Goal: Find specific page/section: Find specific page/section

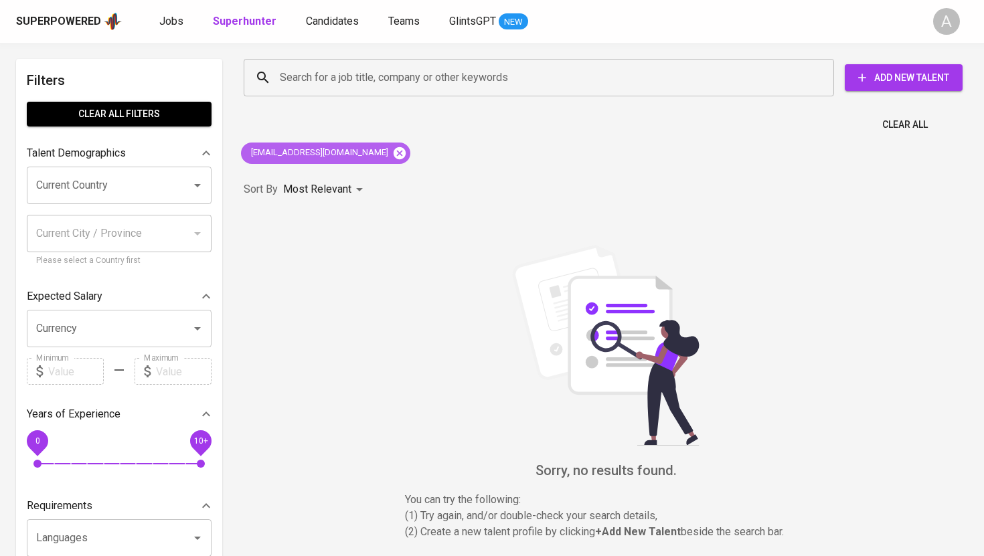
click at [394, 151] on icon at bounding box center [400, 153] width 12 height 12
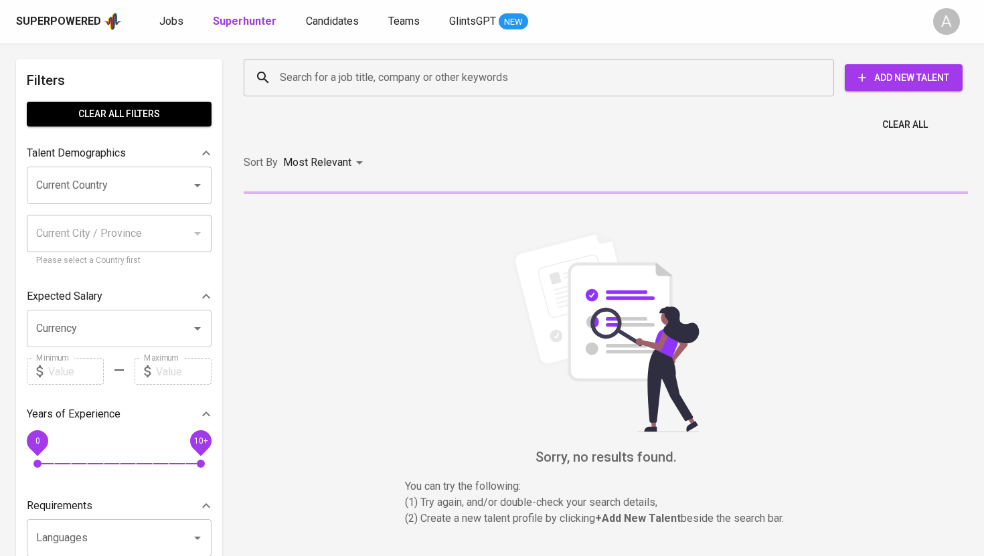
click at [369, 82] on input "Search for a job title, company or other keywords" at bounding box center [543, 77] width 532 height 25
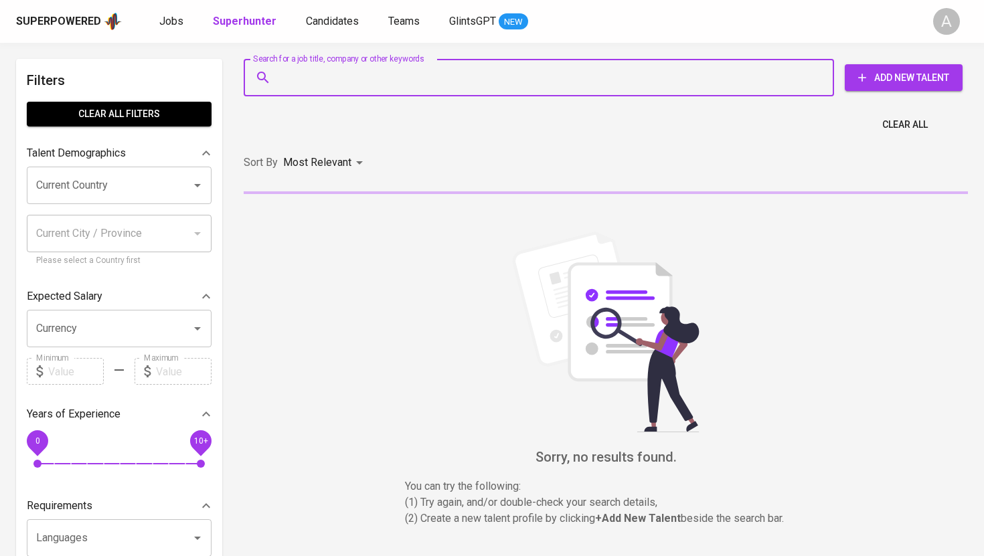
paste input "[PERSON_NAME][EMAIL_ADDRESS][PERSON_NAME][DOMAIN_NAME]"
type input "[PERSON_NAME][EMAIL_ADDRESS][PERSON_NAME][DOMAIN_NAME]"
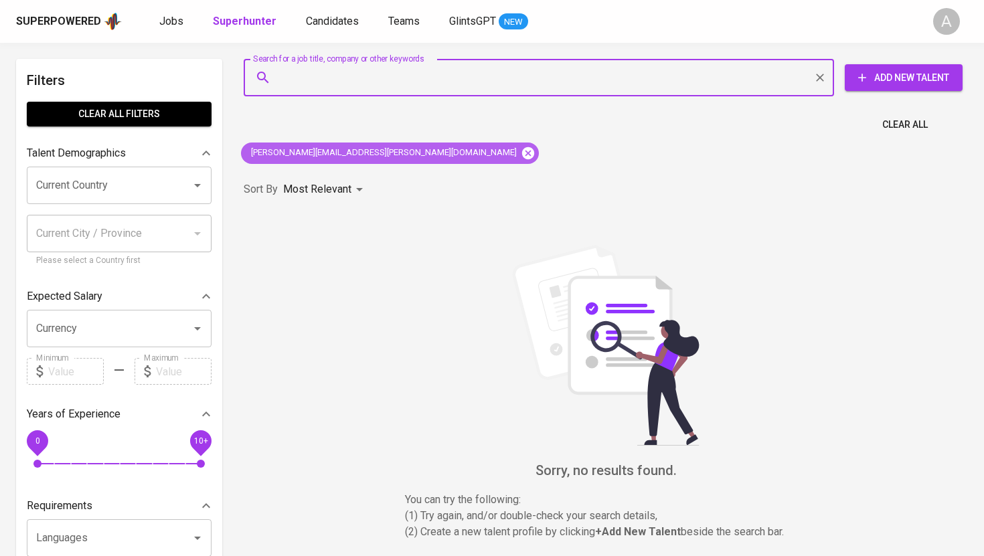
click at [522, 157] on icon at bounding box center [528, 153] width 12 height 12
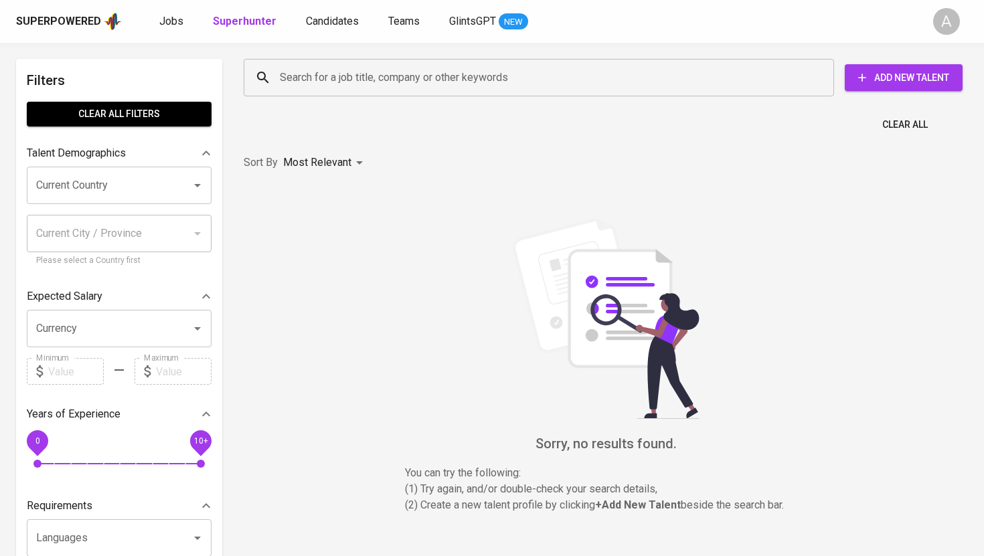
click at [360, 85] on input "Search for a job title, company or other keywords" at bounding box center [543, 77] width 532 height 25
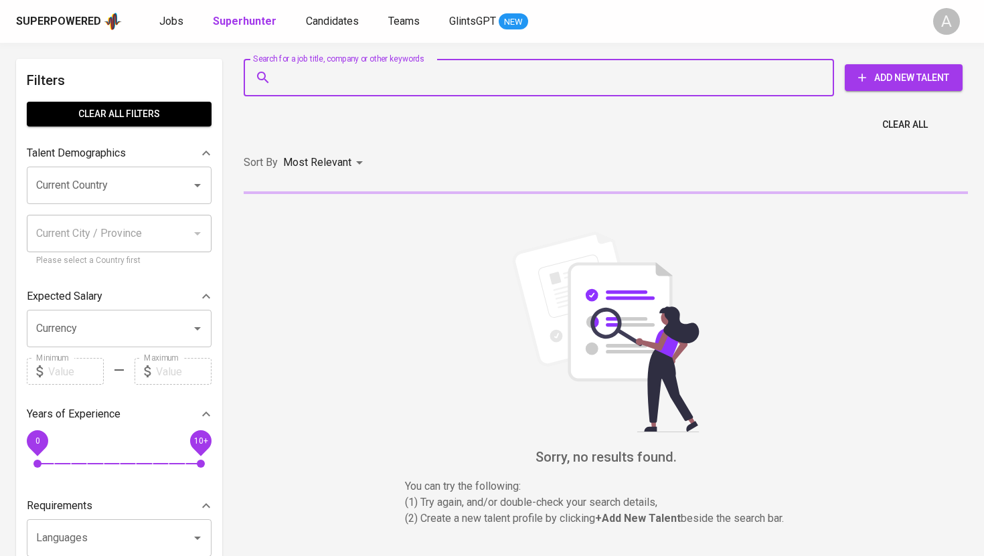
paste input "[PERSON_NAME][EMAIL_ADDRESS][PERSON_NAME][DOMAIN_NAME]"
type input "[PERSON_NAME][EMAIL_ADDRESS][PERSON_NAME][DOMAIN_NAME]"
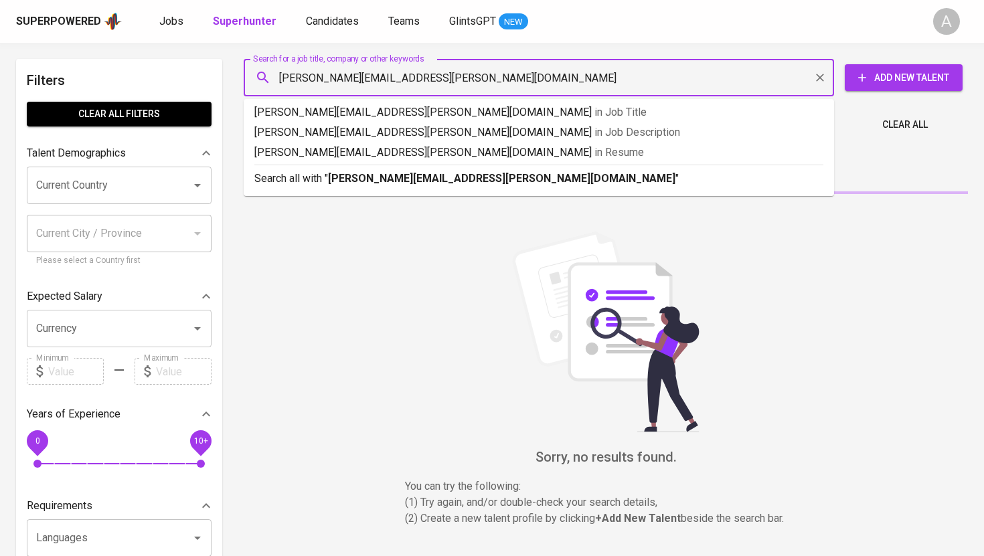
click at [279, 72] on input "[PERSON_NAME][EMAIL_ADDRESS][PERSON_NAME][DOMAIN_NAME]" at bounding box center [543, 77] width 532 height 25
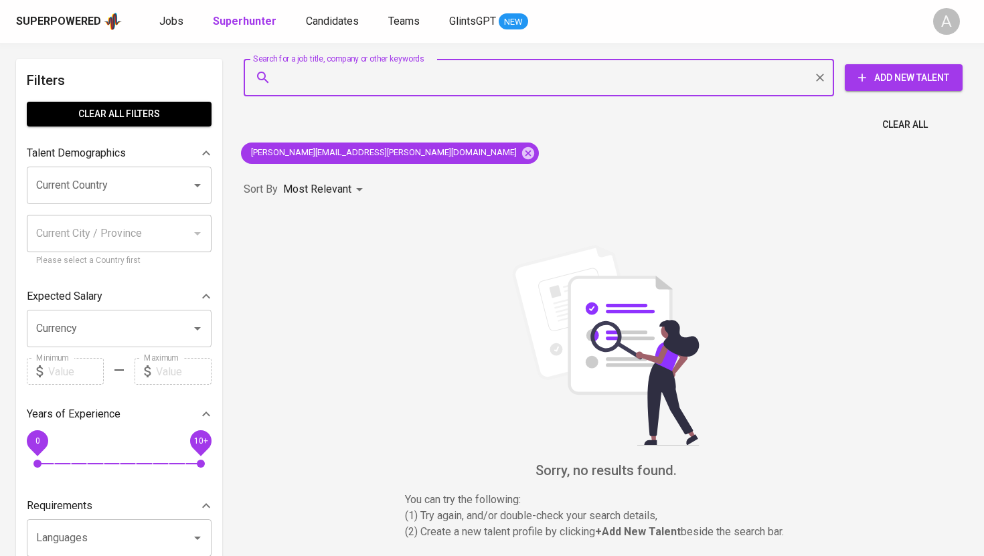
paste input "[EMAIL_ADDRESS][DOMAIN_NAME]"
type input "[EMAIL_ADDRESS][DOMAIN_NAME]"
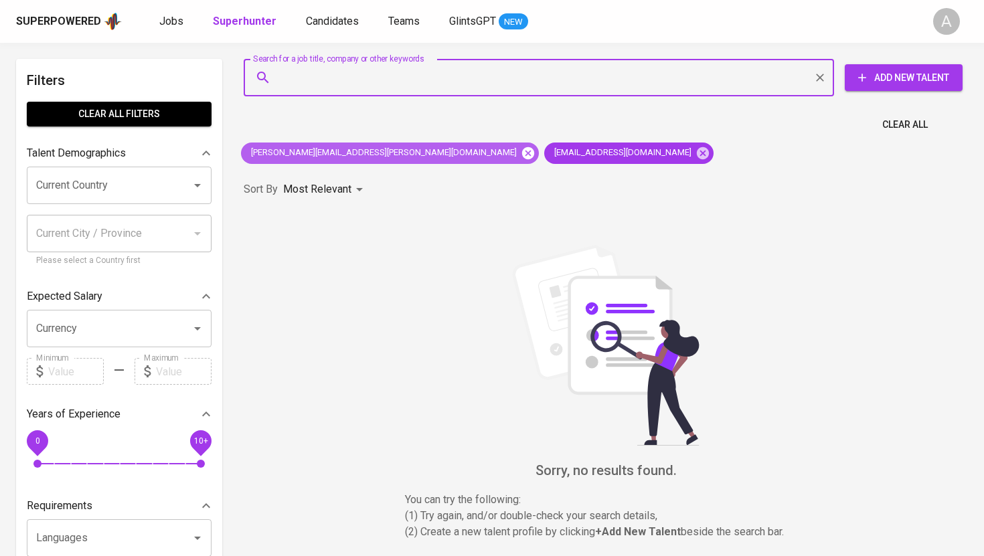
click at [521, 152] on icon at bounding box center [528, 153] width 15 height 15
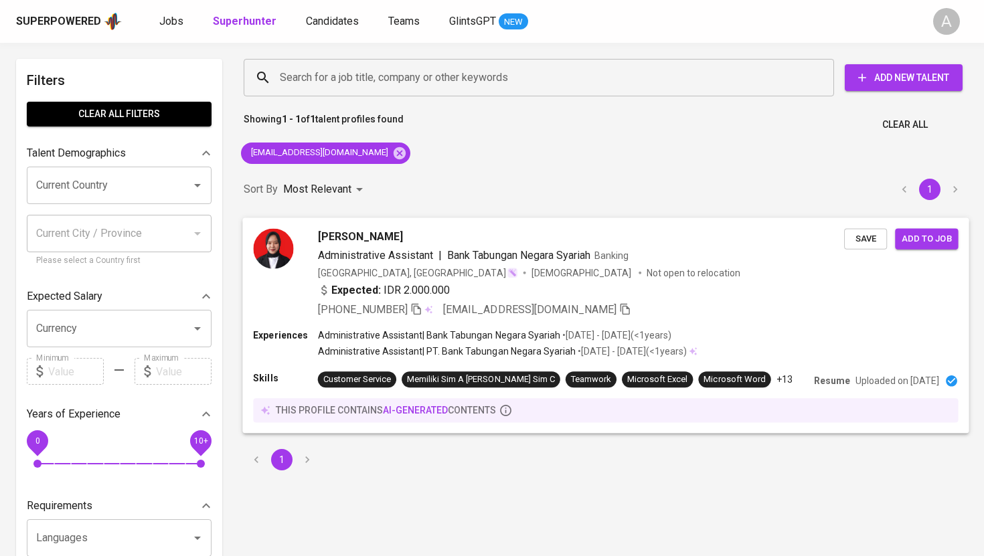
click at [423, 308] on icon "button" at bounding box center [416, 309] width 12 height 12
click at [382, 152] on div "[EMAIL_ADDRESS][DOMAIN_NAME]" at bounding box center [325, 153] width 169 height 21
click at [392, 152] on icon at bounding box center [399, 153] width 15 height 15
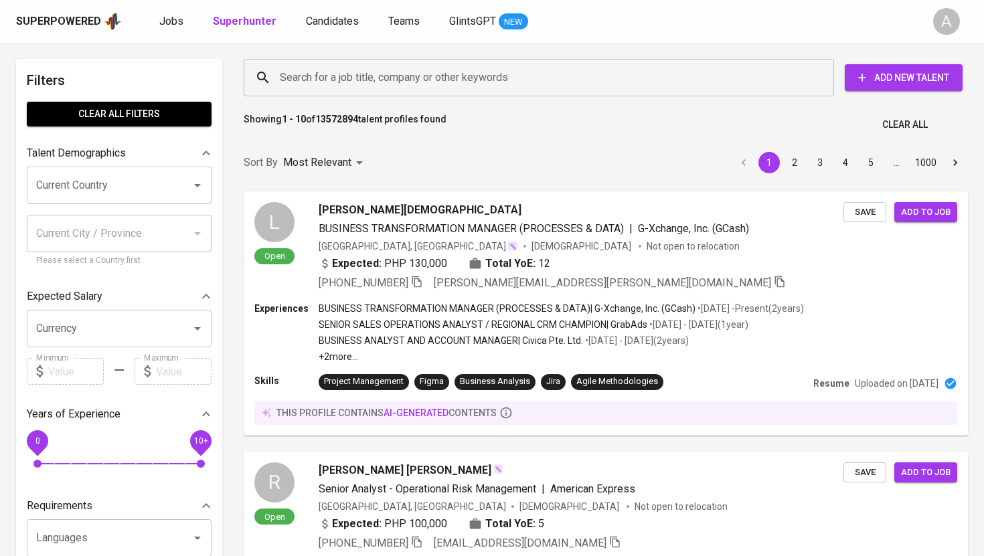
click at [384, 72] on input "Search for a job title, company or other keywords" at bounding box center [543, 77] width 532 height 25
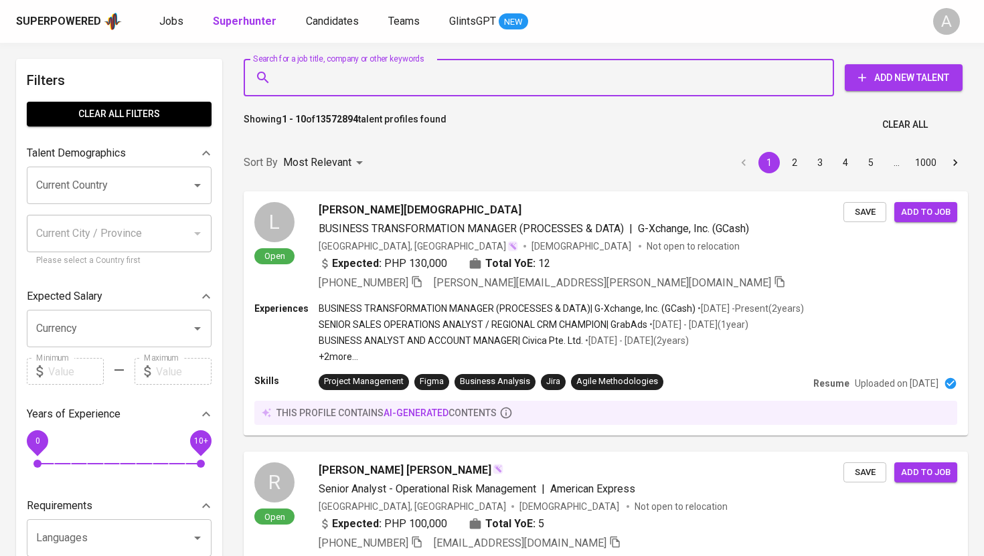
paste input "[EMAIL_ADDRESS][DOMAIN_NAME]"
type input "[EMAIL_ADDRESS][DOMAIN_NAME]"
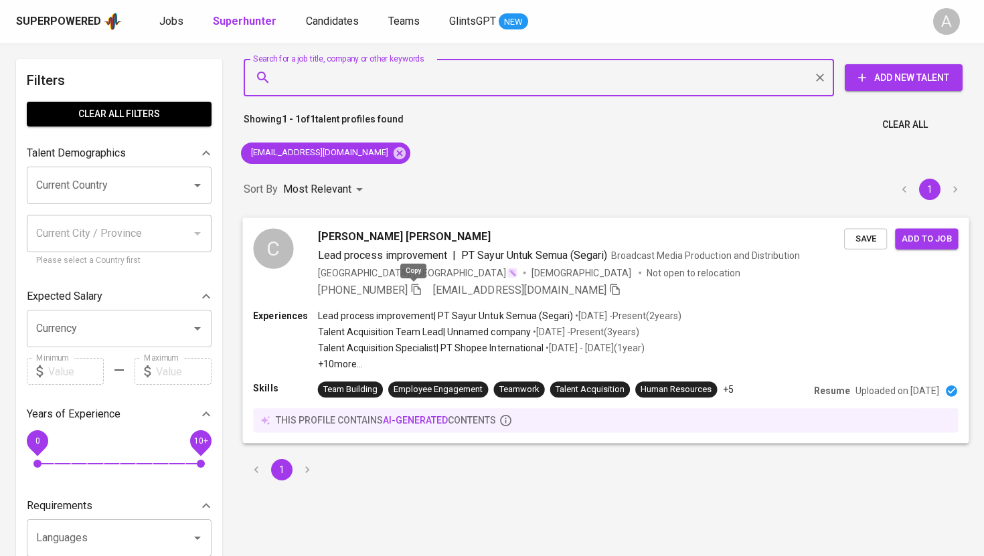
click at [414, 292] on icon "button" at bounding box center [416, 289] width 12 height 12
